Goal: Complete application form

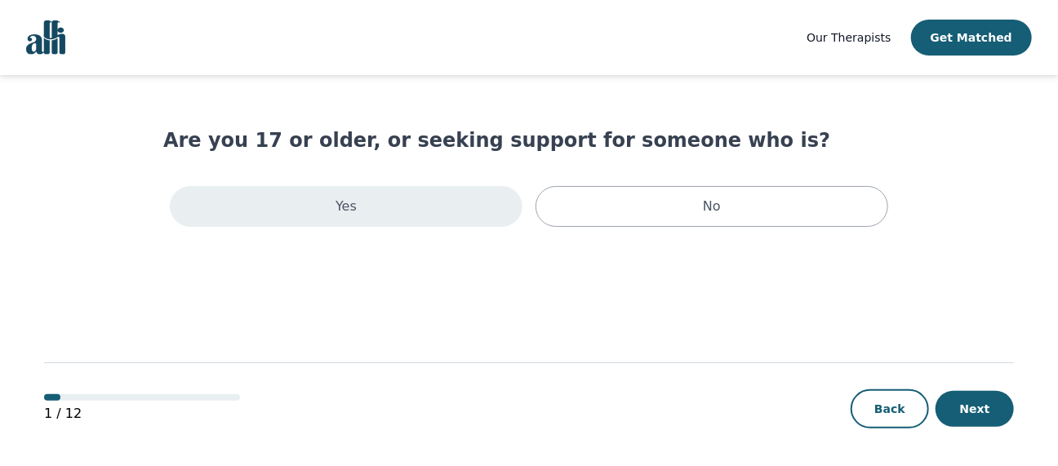
click at [410, 214] on div "Yes" at bounding box center [346, 206] width 353 height 41
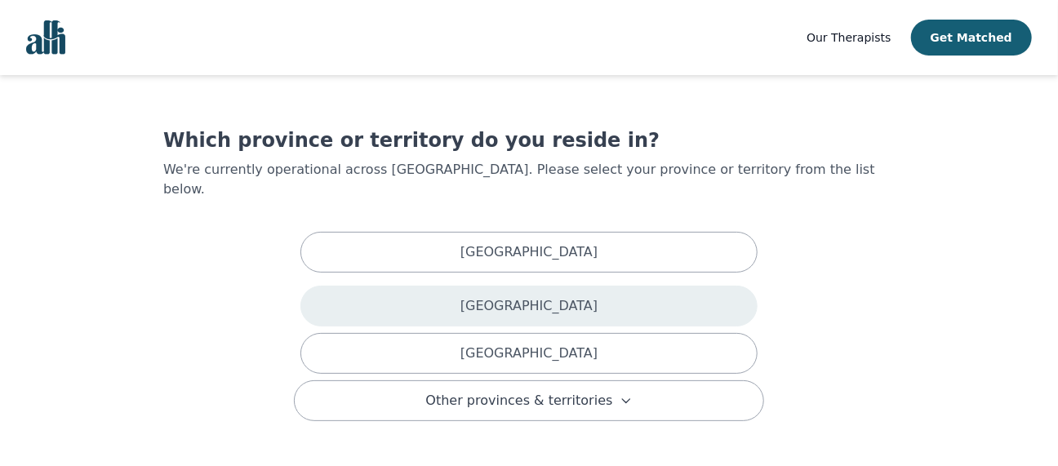
click at [446, 286] on div "[GEOGRAPHIC_DATA]" at bounding box center [528, 306] width 457 height 41
